Goal: Information Seeking & Learning: Learn about a topic

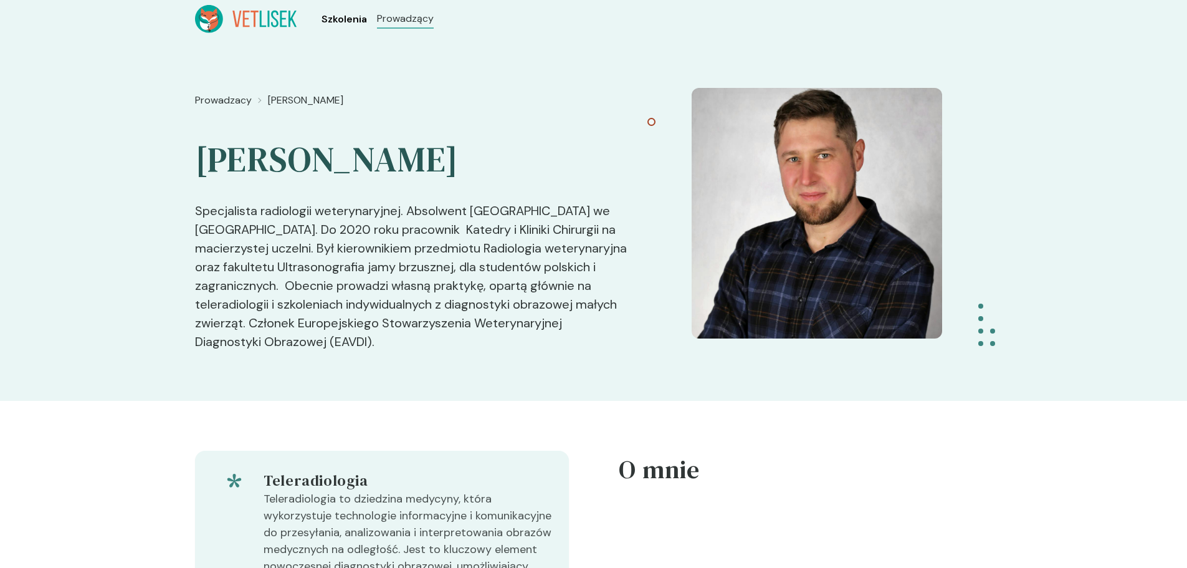
click at [335, 19] on span "Szkolenia" at bounding box center [344, 19] width 45 height 15
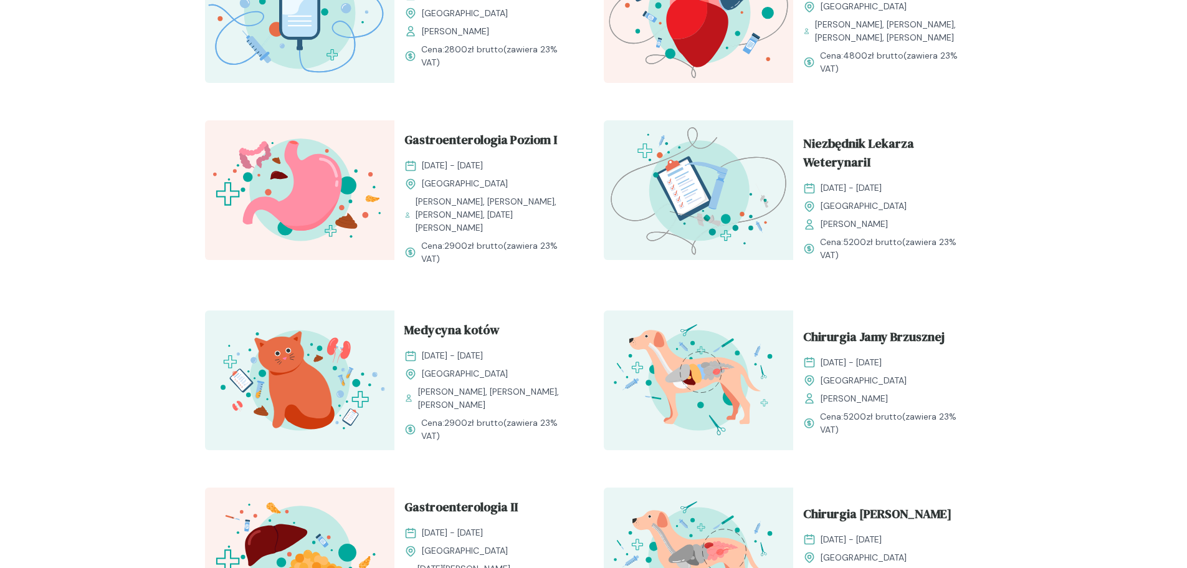
scroll to position [997, 0]
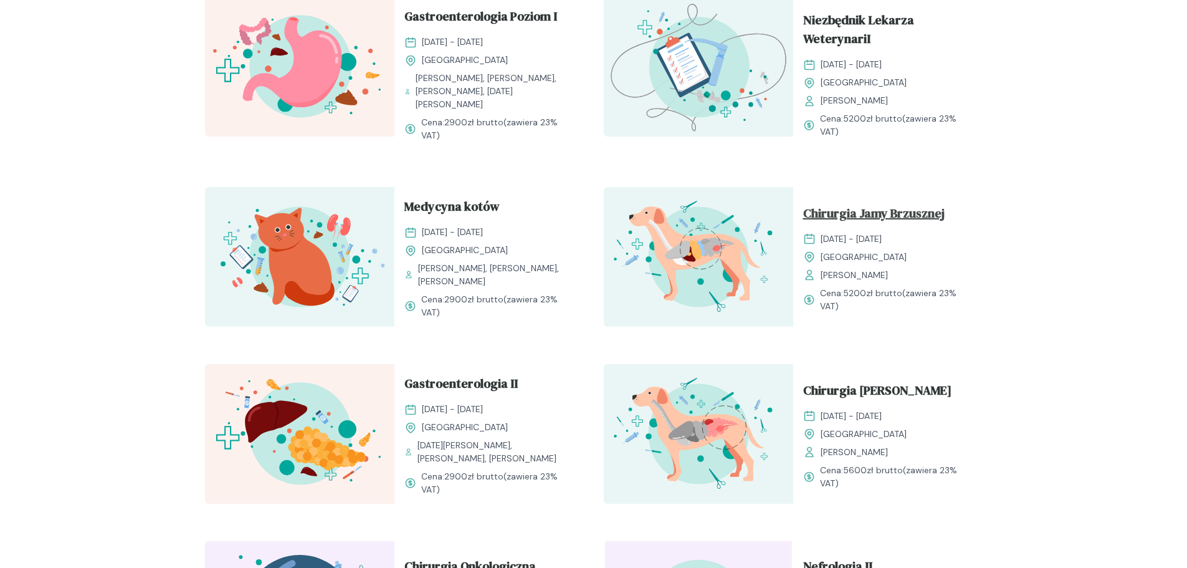
click at [857, 207] on span "Chirurgia Jamy Brzusznej" at bounding box center [873, 216] width 141 height 24
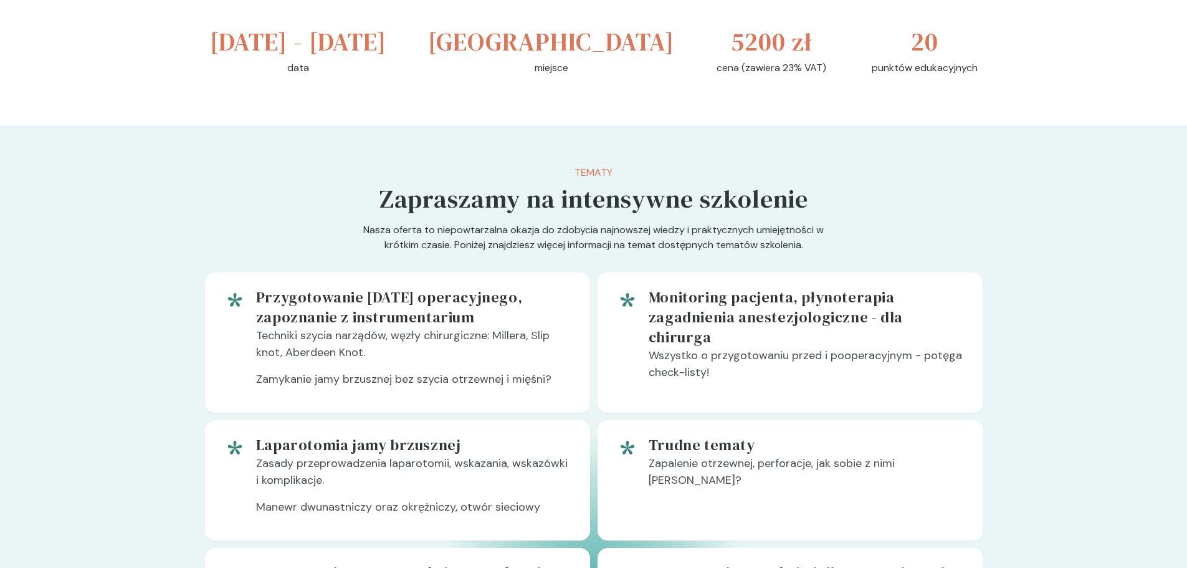
scroll to position [499, 0]
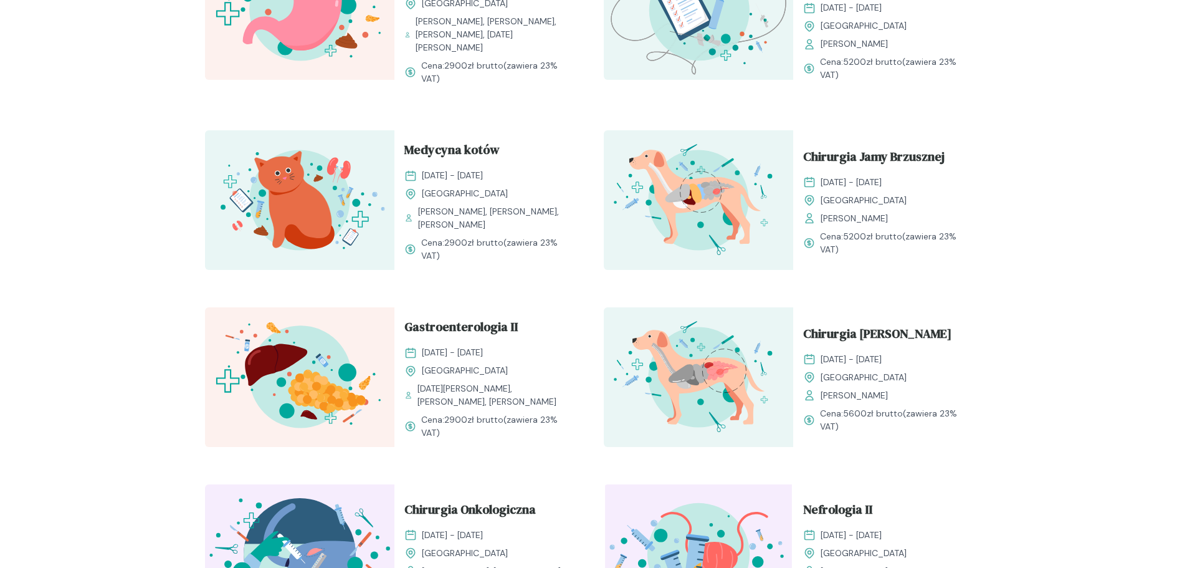
scroll to position [1122, 0]
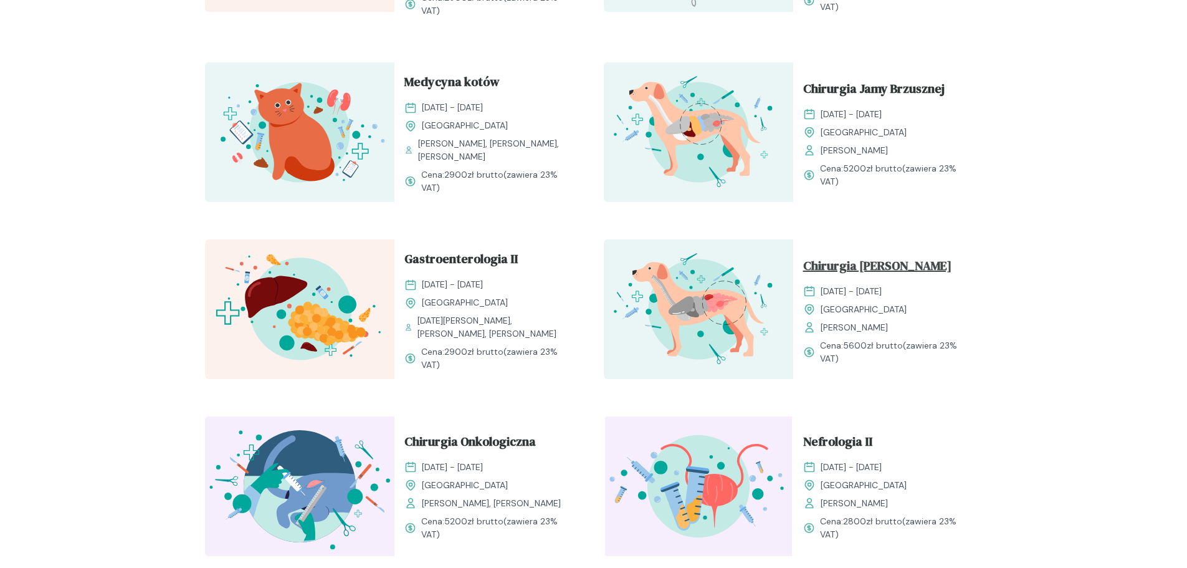
click at [873, 262] on span "Chirurgia [PERSON_NAME]" at bounding box center [877, 268] width 148 height 24
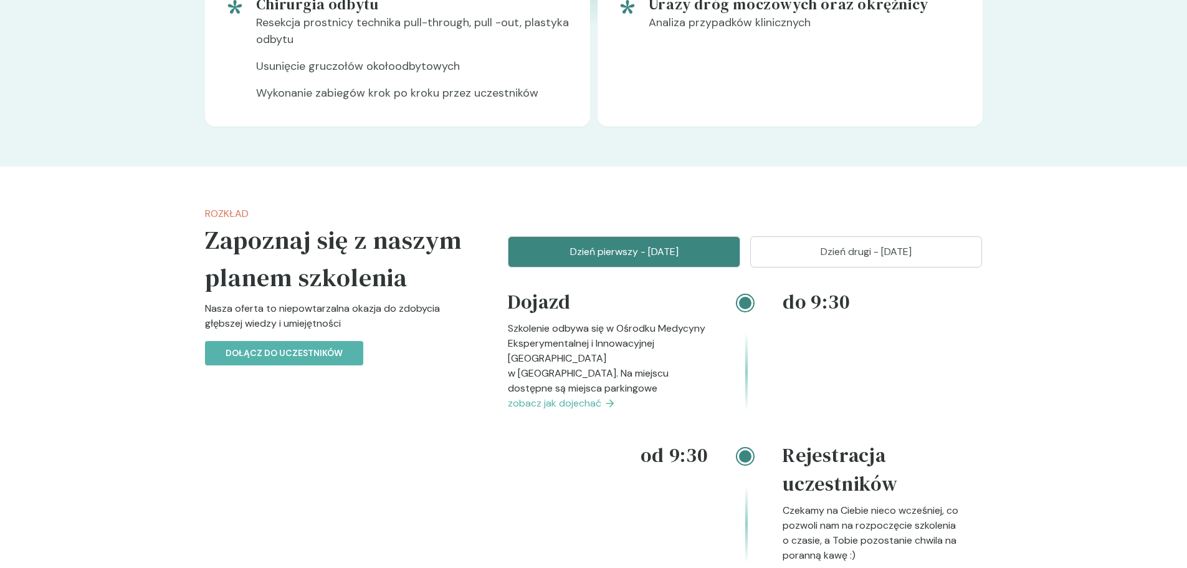
scroll to position [1309, 0]
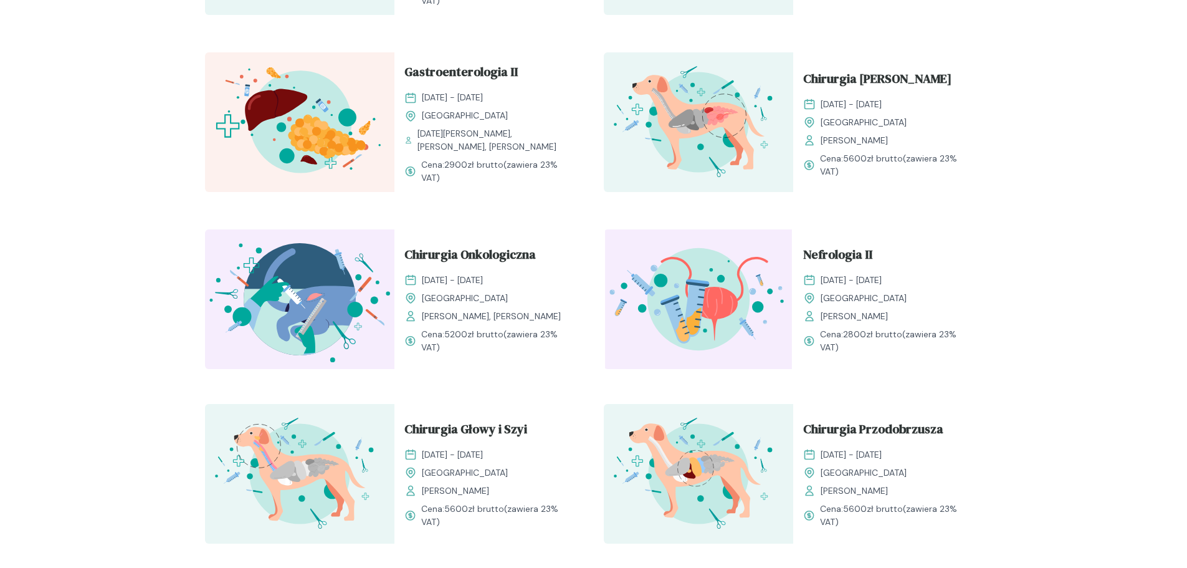
scroll to position [1122, 0]
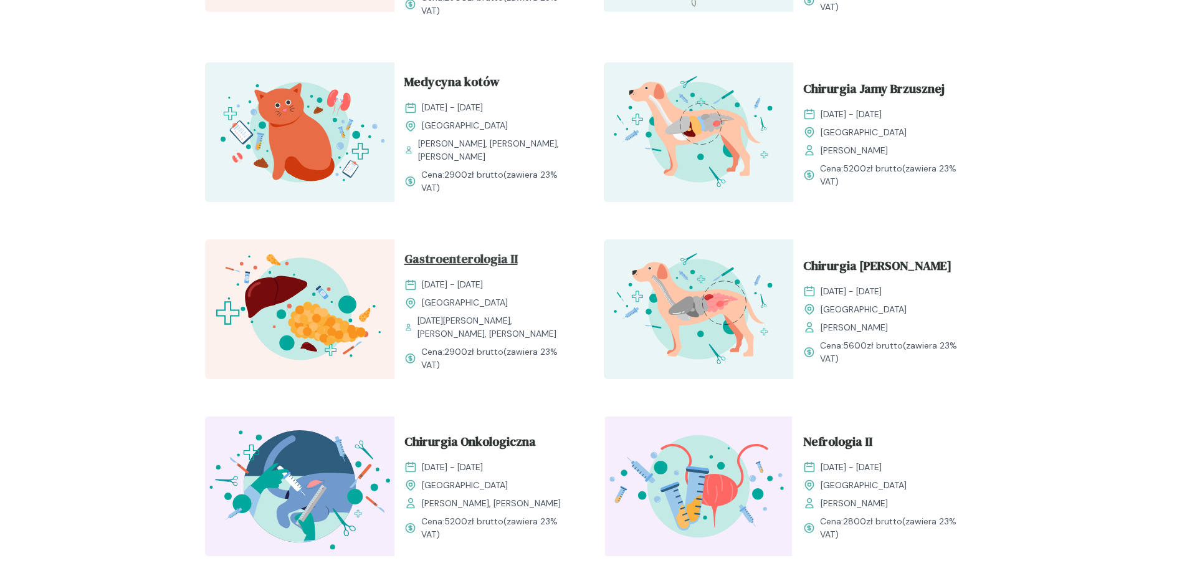
click at [455, 254] on span "Gastroenterologia II" at bounding box center [460, 261] width 113 height 24
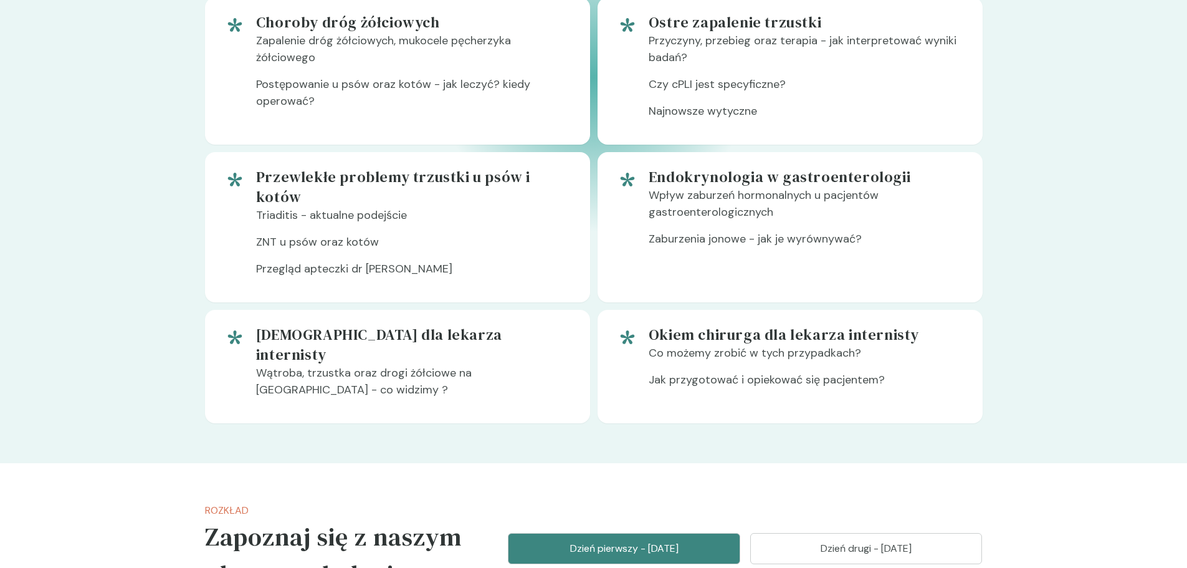
scroll to position [1059, 0]
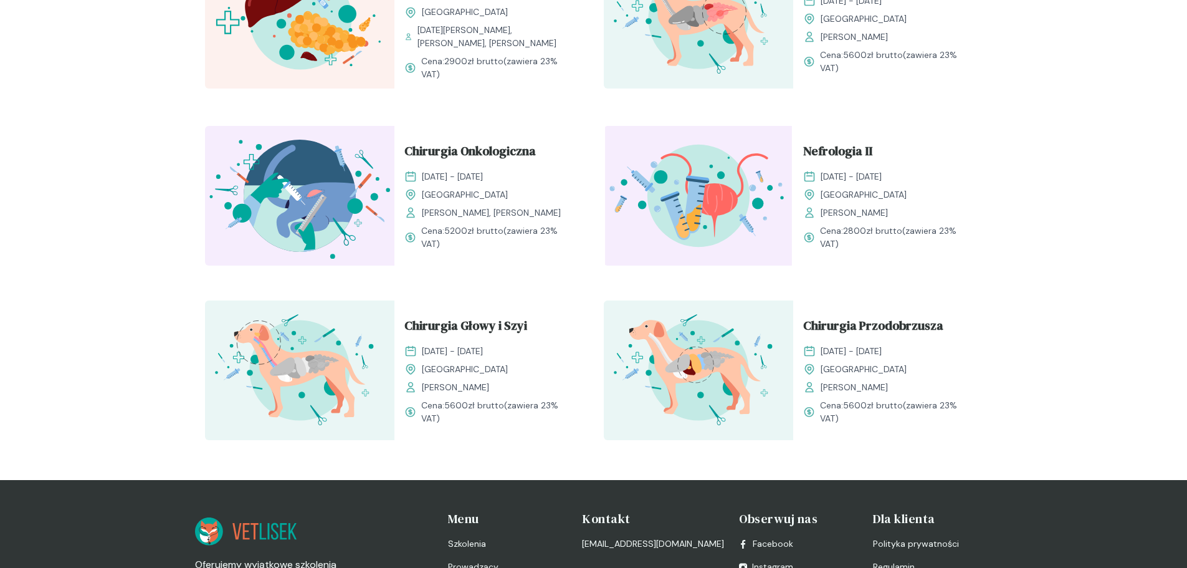
scroll to position [1433, 0]
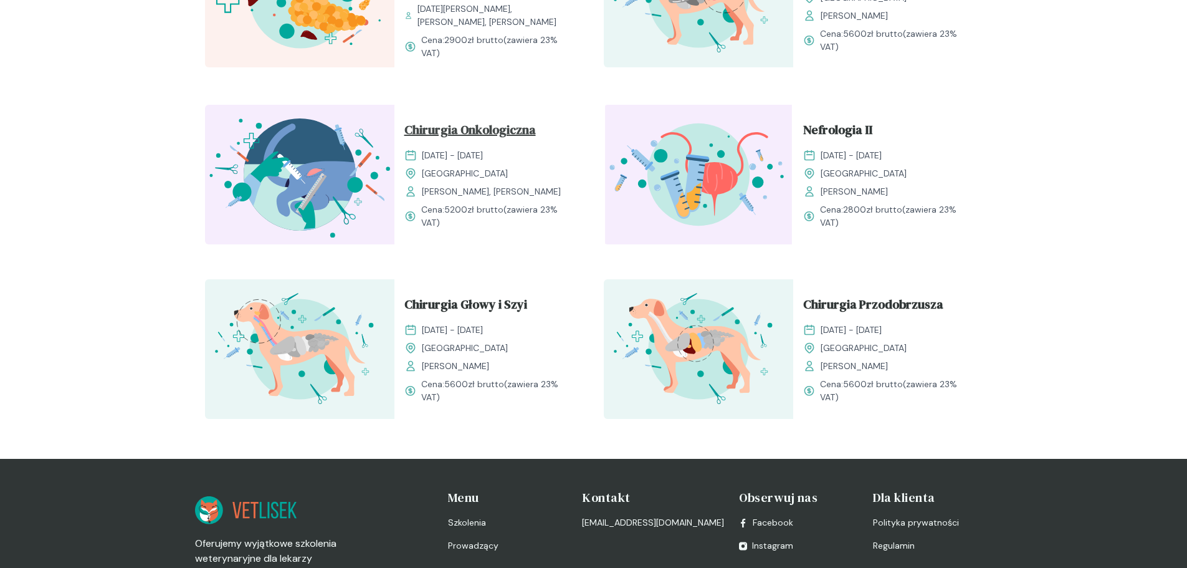
click at [464, 120] on span "Chirurgia Onkologiczna" at bounding box center [469, 132] width 131 height 24
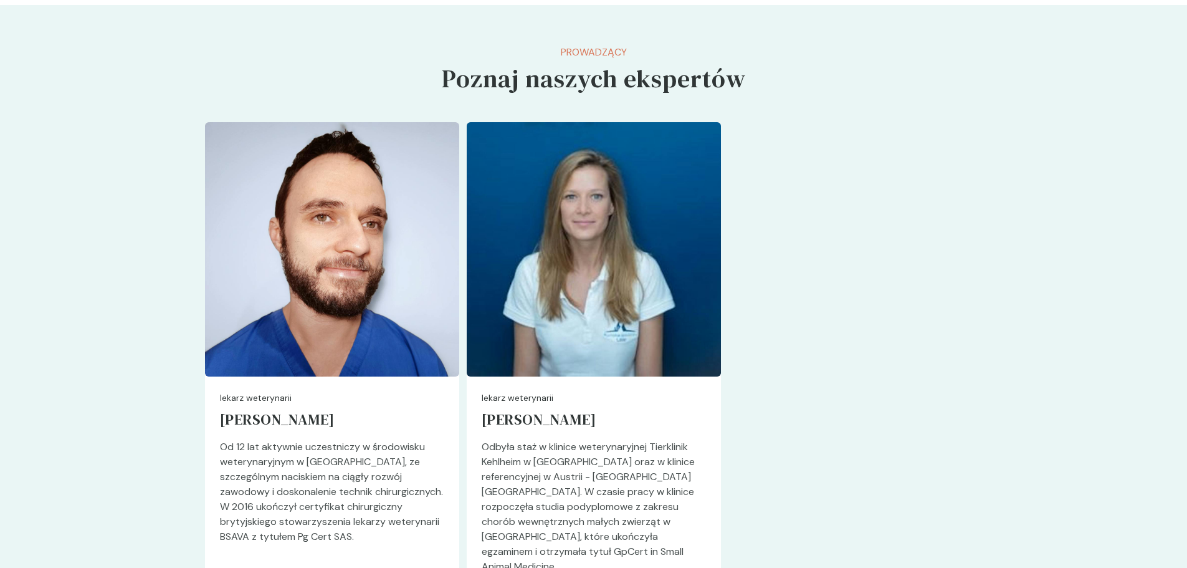
scroll to position [2617, 0]
